Goal: Task Accomplishment & Management: Use online tool/utility

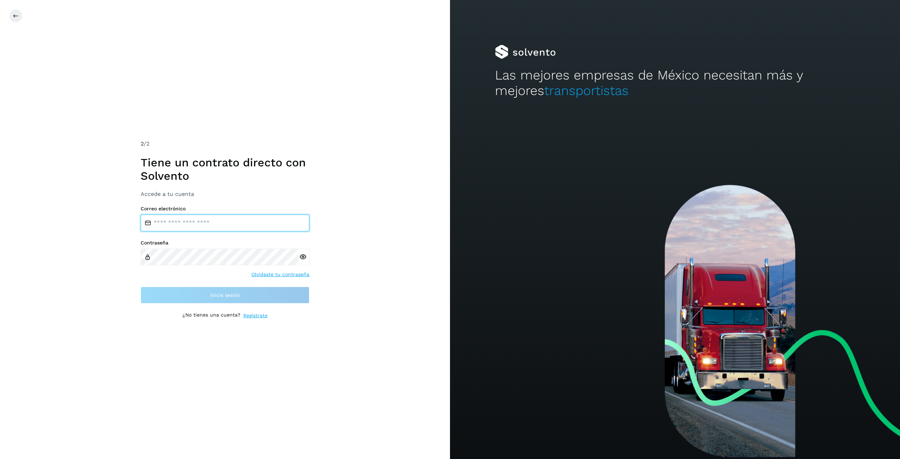
click at [250, 228] on input "email" at bounding box center [225, 222] width 169 height 17
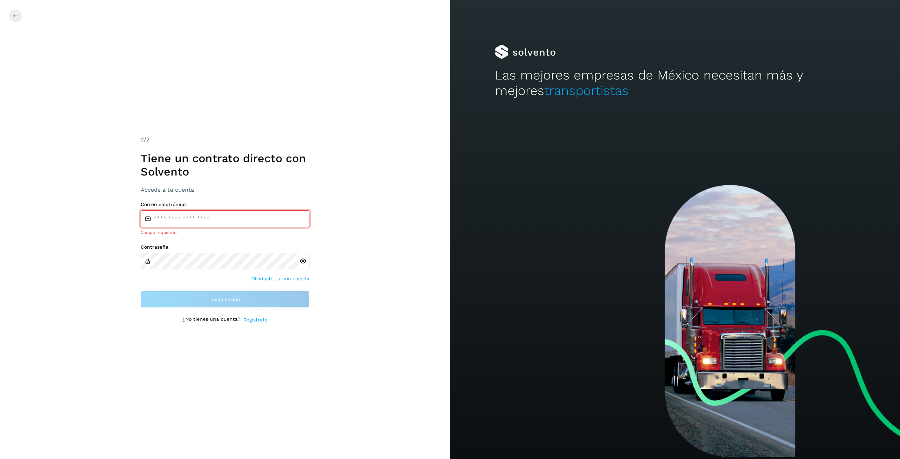
type input "**********"
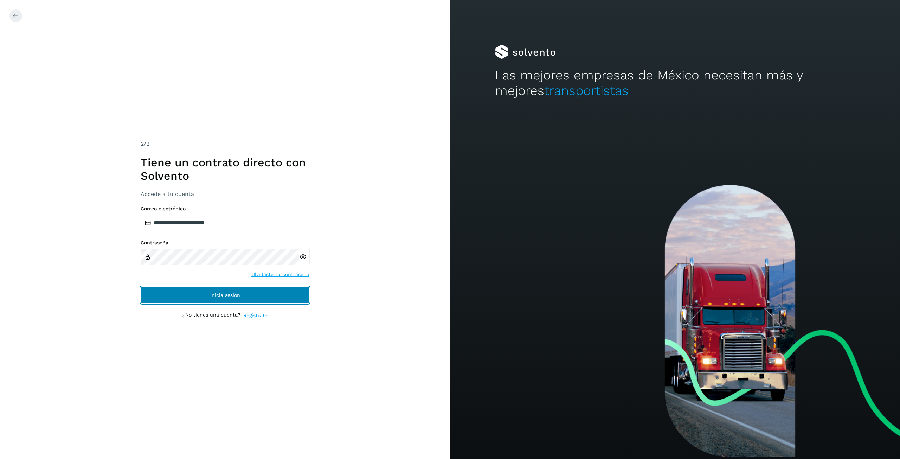
click at [211, 303] on button "Inicia sesión" at bounding box center [225, 294] width 169 height 17
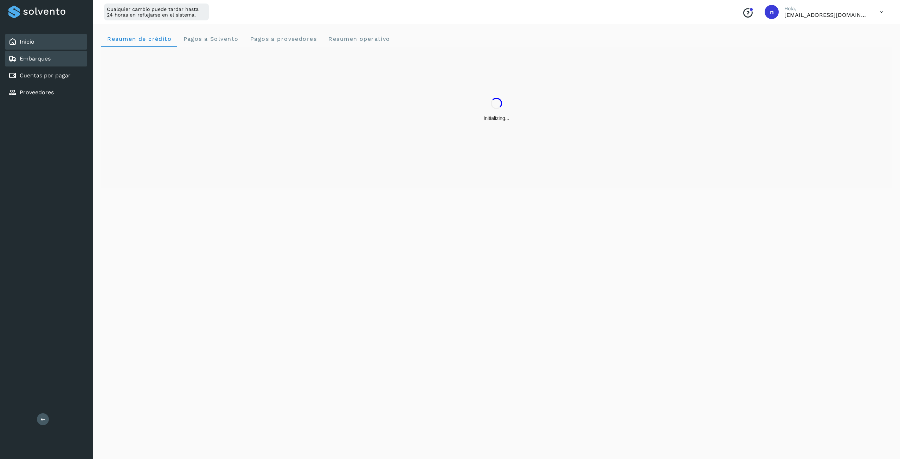
click at [57, 62] on div "Embarques" at bounding box center [46, 58] width 82 height 15
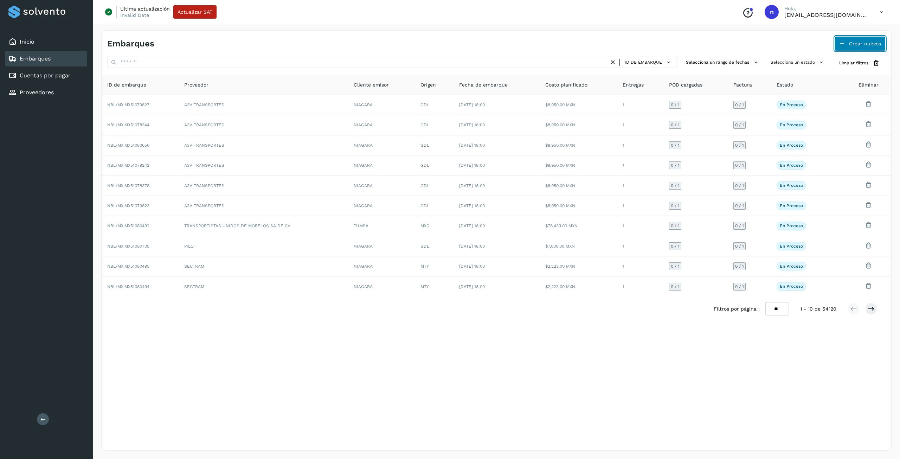
click at [863, 46] on button "Crear nuevos" at bounding box center [859, 43] width 51 height 15
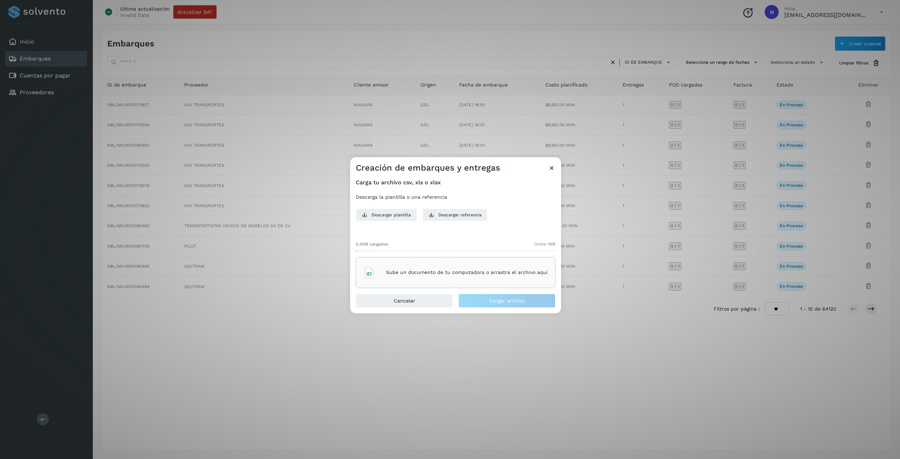
click at [481, 283] on div "Sube un documento de tu computadora o arrastra el archivo aquí" at bounding box center [456, 272] width 200 height 31
click at [499, 298] on span "Cargar archivo" at bounding box center [506, 300] width 35 height 5
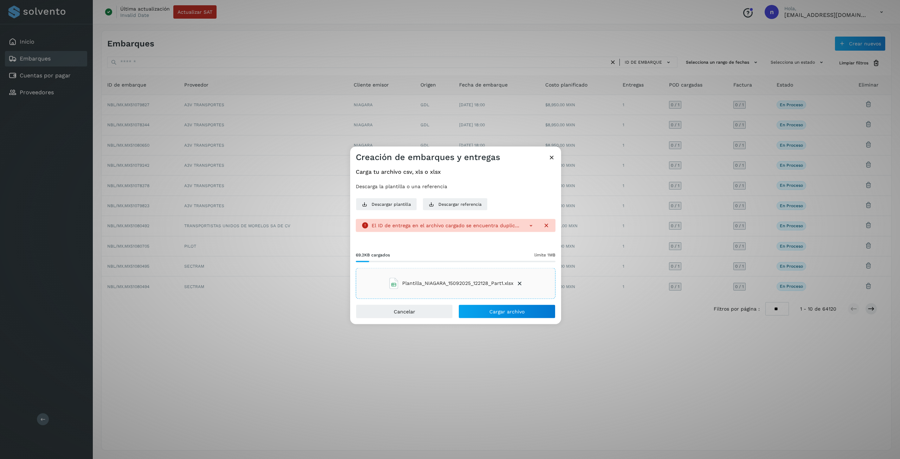
click at [528, 227] on icon at bounding box center [530, 224] width 7 height 7
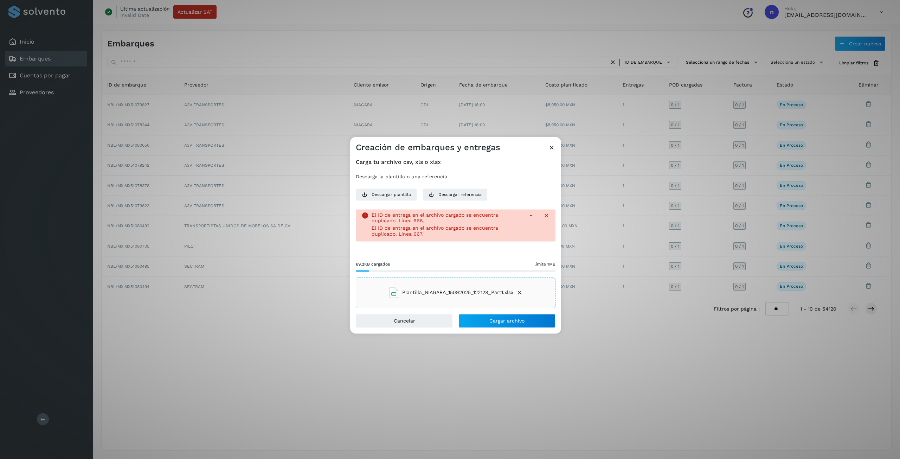
click at [545, 215] on icon at bounding box center [546, 215] width 7 height 7
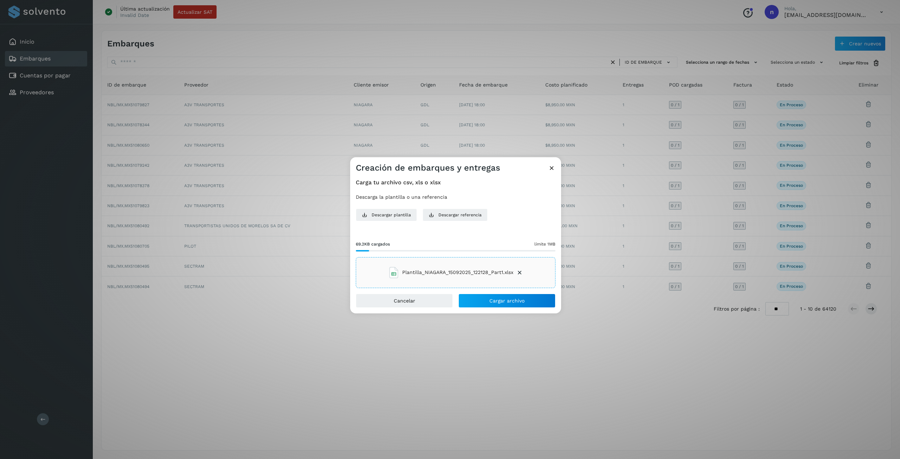
click at [551, 168] on icon at bounding box center [551, 167] width 7 height 7
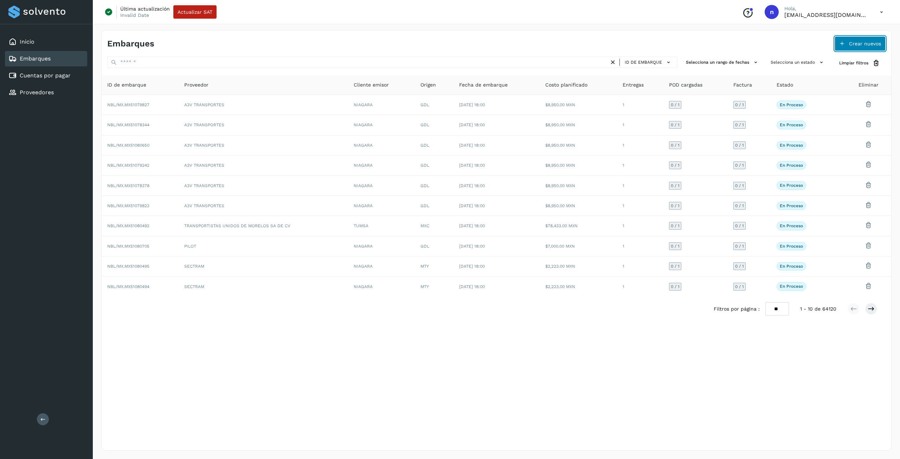
click at [853, 39] on button "Crear nuevos" at bounding box center [859, 43] width 51 height 15
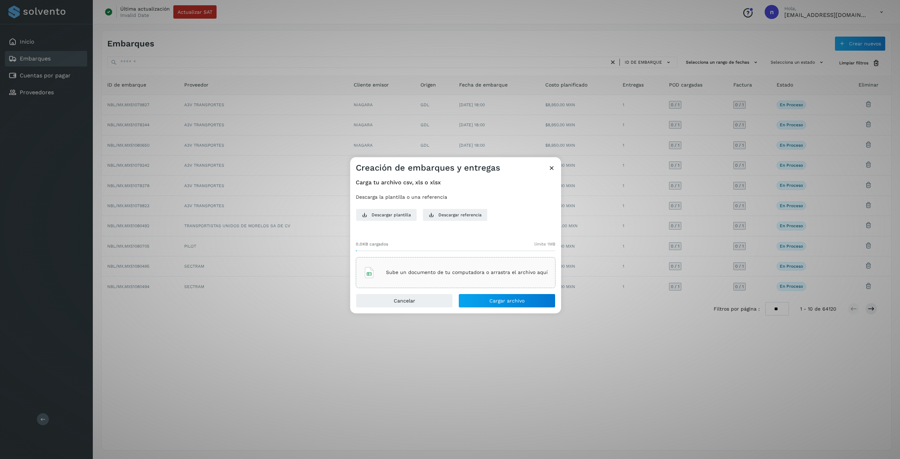
click at [458, 275] on p "Sube un documento de tu computadora o arrastra el archivo aquí" at bounding box center [467, 272] width 162 height 6
click at [497, 299] on span "Cargar archivo" at bounding box center [506, 300] width 35 height 5
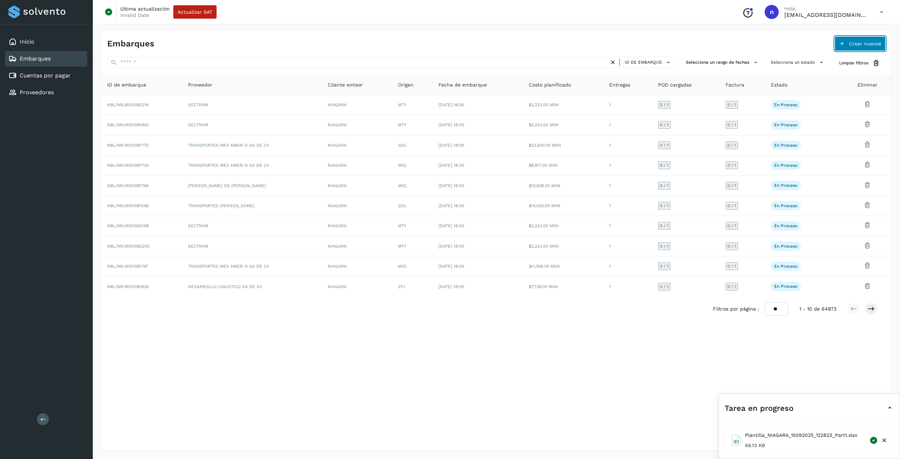
click at [863, 46] on button "Crear nuevos" at bounding box center [859, 43] width 51 height 15
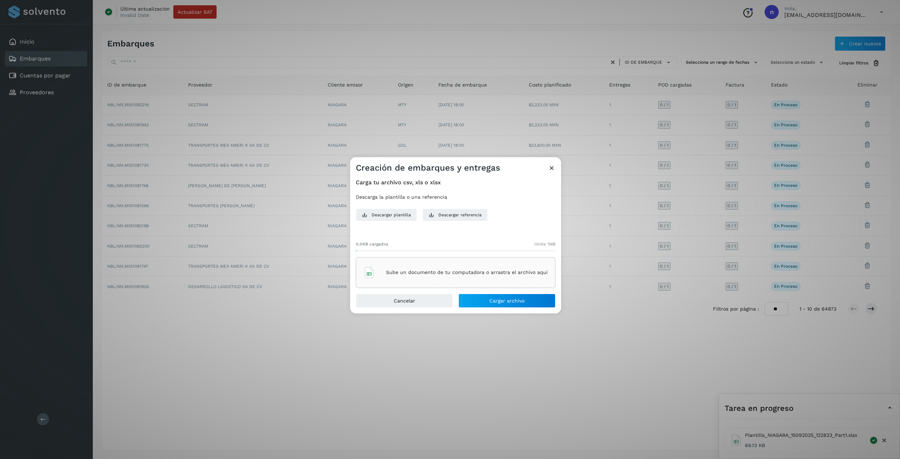
drag, startPoint x: 493, startPoint y: 286, endPoint x: 491, endPoint y: 282, distance: 4.1
click at [491, 282] on div "Sube un documento de tu computadora o arrastra el archivo aquí" at bounding box center [456, 272] width 200 height 31
click at [518, 302] on span "Cargar archivo" at bounding box center [506, 300] width 35 height 5
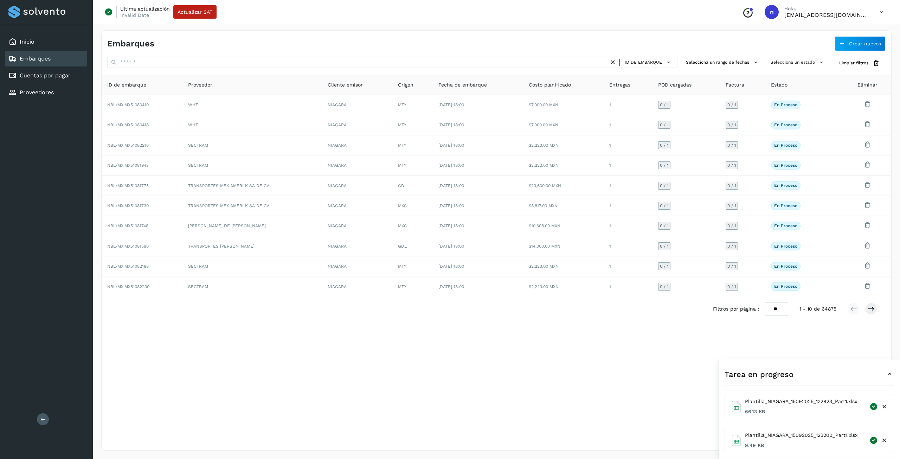
click at [519, 383] on div "Embarques Crear nuevos ID de embarque Selecciona un rango de fechas Selecciona …" at bounding box center [496, 240] width 790 height 420
click at [882, 12] on icon at bounding box center [881, 12] width 14 height 14
click at [845, 46] on div "Cerrar sesión" at bounding box center [847, 45] width 84 height 13
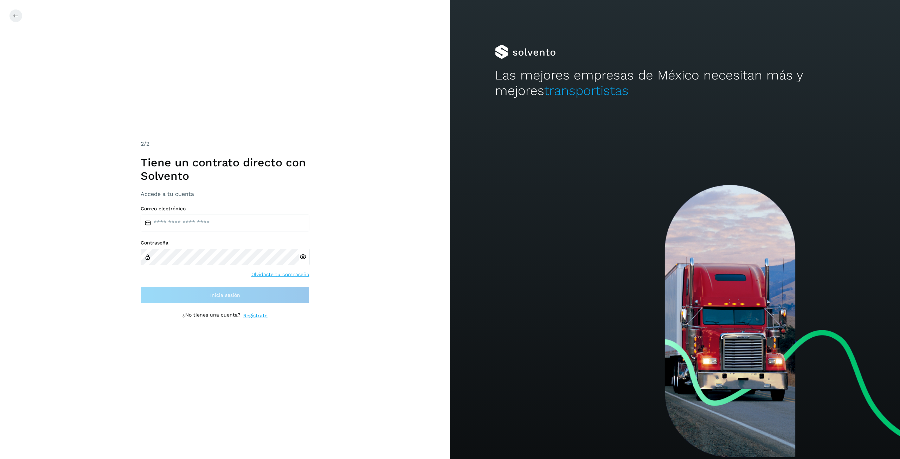
click at [263, 234] on div "Correo electrónico Contraseña Olvidaste tu contraseña Inicia sesión" at bounding box center [225, 255] width 169 height 98
click at [263, 224] on input "email" at bounding box center [225, 222] width 169 height 17
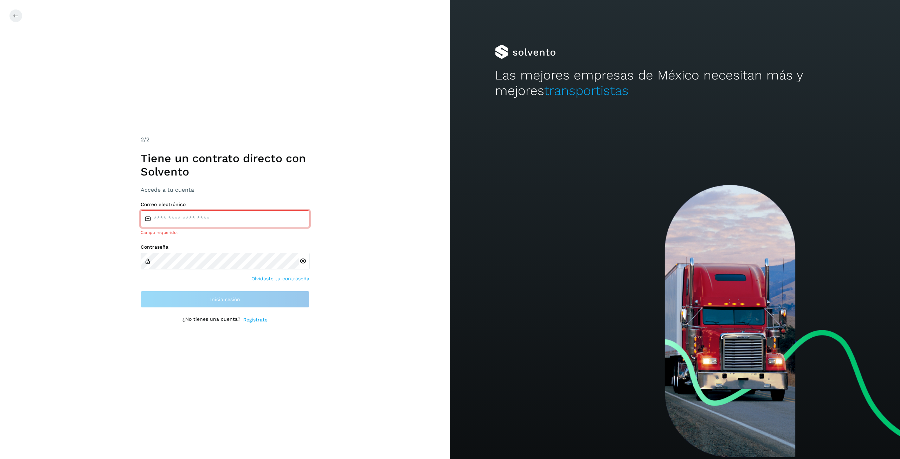
type input "**********"
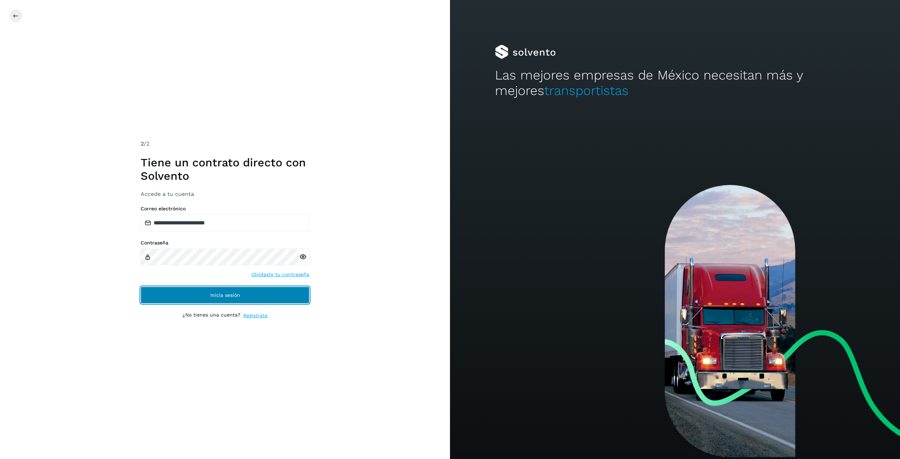
click at [283, 292] on button "Inicia sesión" at bounding box center [225, 294] width 169 height 17
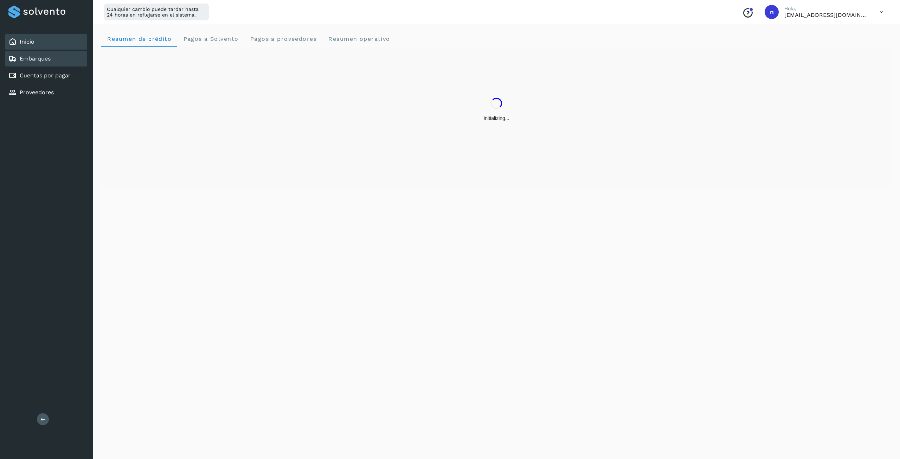
click at [38, 59] on link "Embarques" at bounding box center [35, 58] width 31 height 7
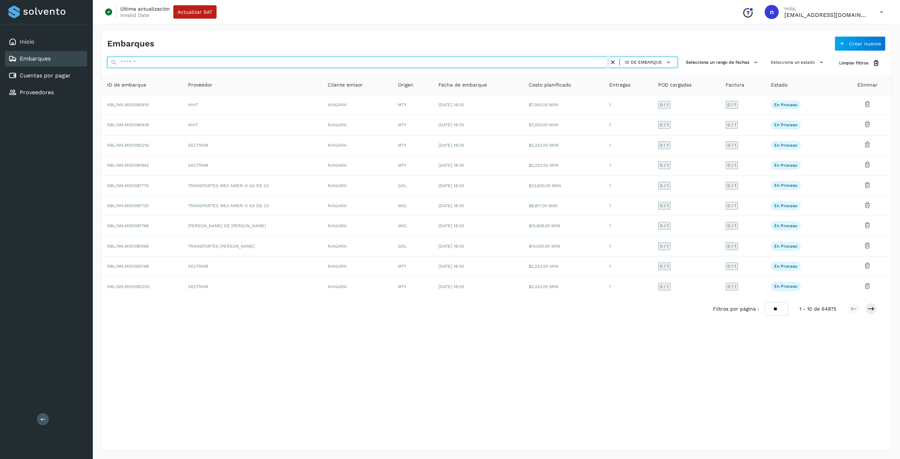
click at [224, 59] on input "text" at bounding box center [358, 62] width 502 height 11
paste input "**********"
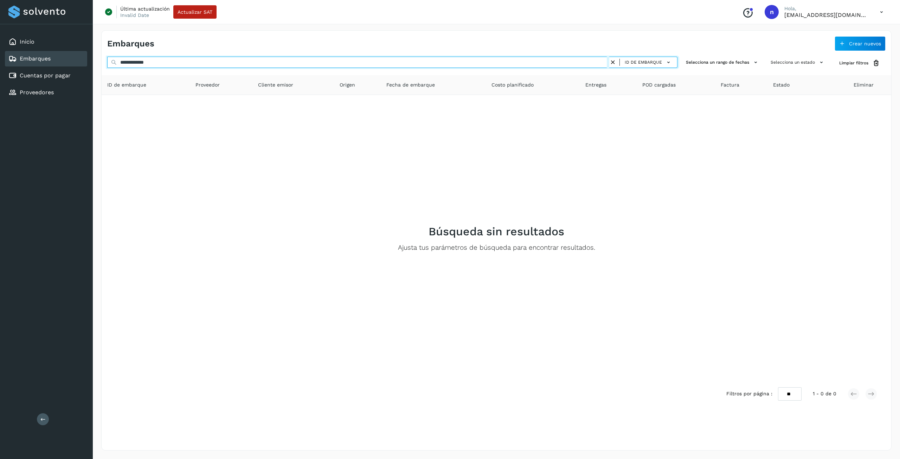
drag, startPoint x: 224, startPoint y: 59, endPoint x: 195, endPoint y: 73, distance: 32.1
click at [195, 73] on div "**********" at bounding box center [496, 231] width 789 height 349
type input "*"
